Goal: Navigation & Orientation: Find specific page/section

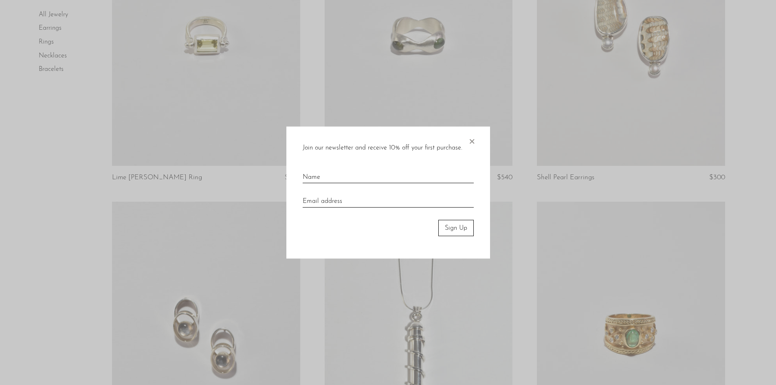
scroll to position [774, 0]
click at [471, 143] on span "×" at bounding box center [471, 139] width 8 height 26
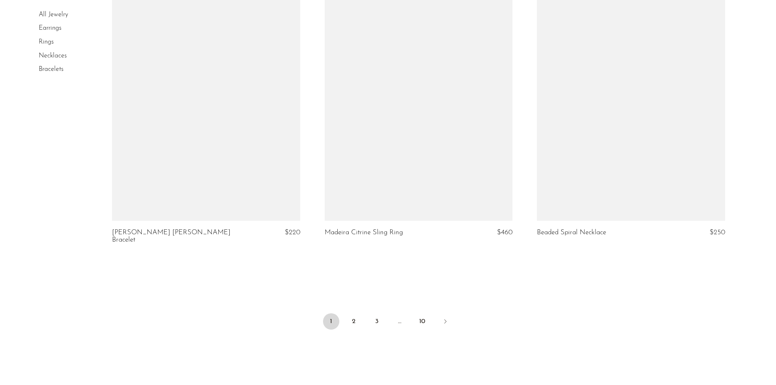
scroll to position [3475, 0]
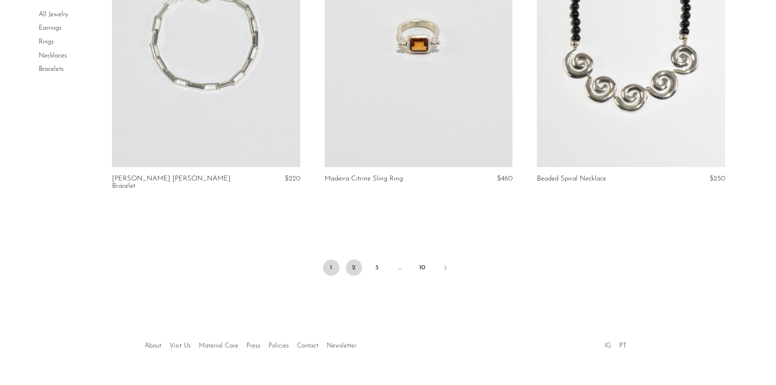
click at [355, 259] on link "2" at bounding box center [354, 267] width 16 height 16
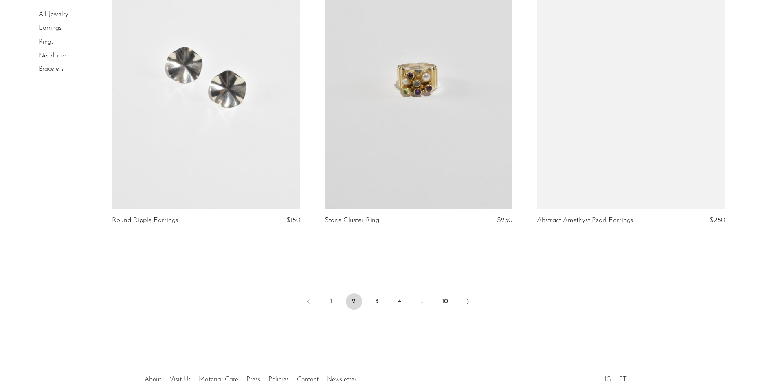
scroll to position [3468, 0]
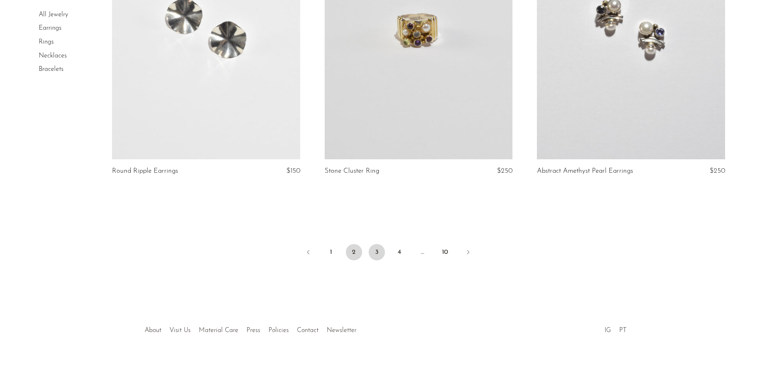
click at [381, 256] on link "3" at bounding box center [376, 252] width 16 height 16
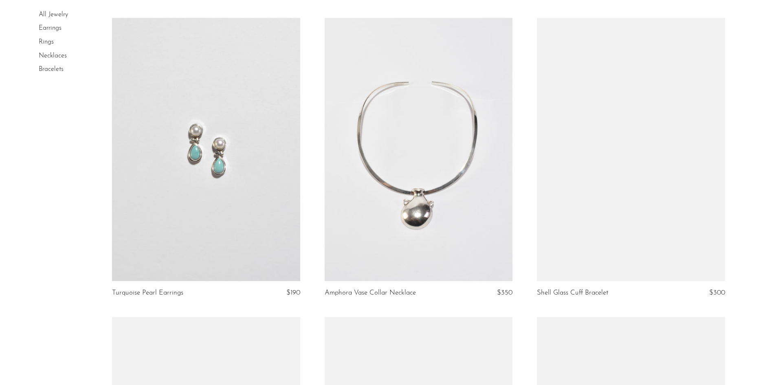
scroll to position [774, 0]
